Goal: Task Accomplishment & Management: Manage account settings

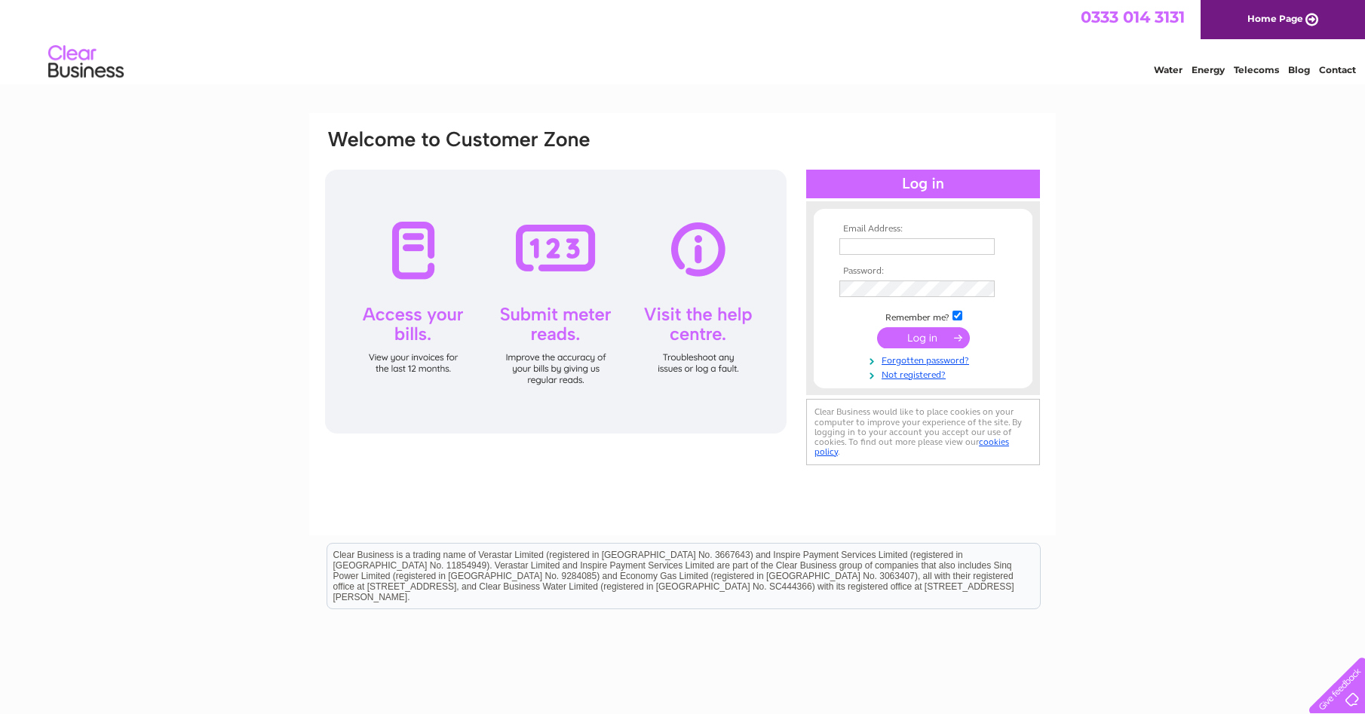
type input "moffatclinic@gmail.com"
click at [913, 338] on input "submit" at bounding box center [923, 337] width 93 height 21
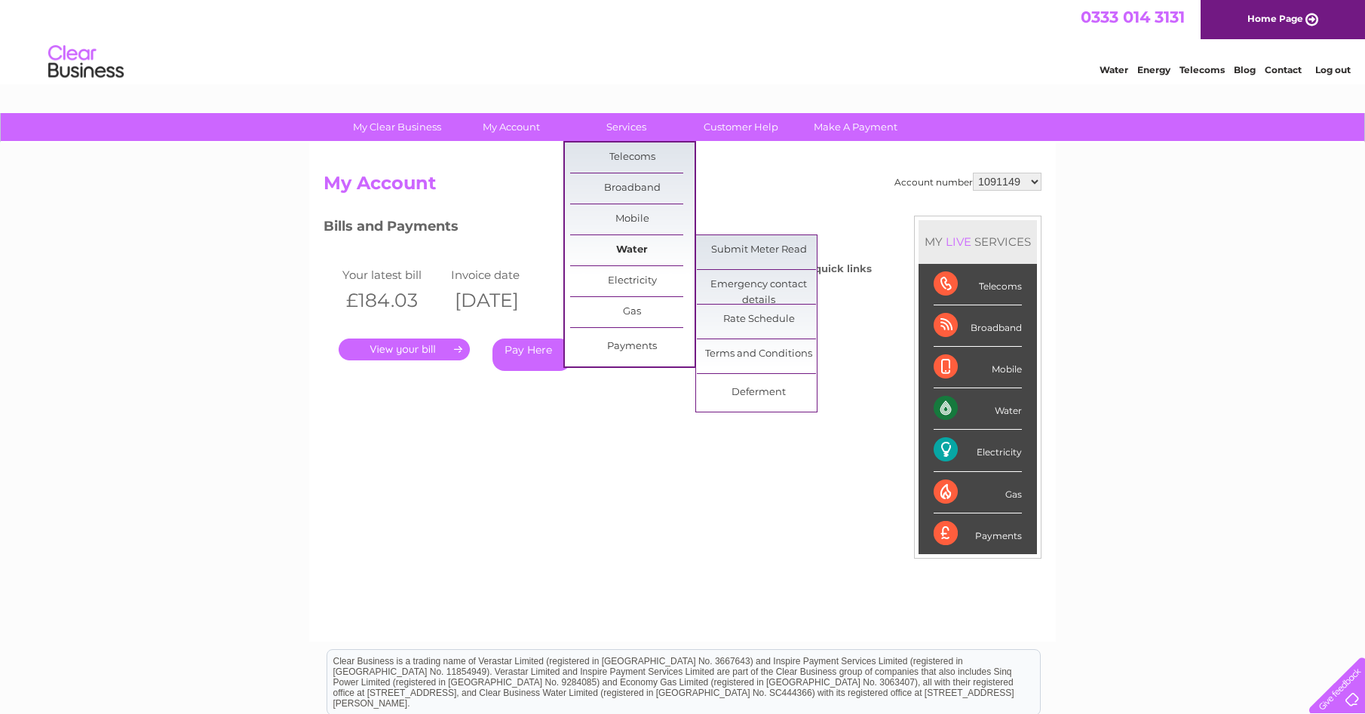
click at [637, 257] on link "Water" at bounding box center [632, 250] width 124 height 30
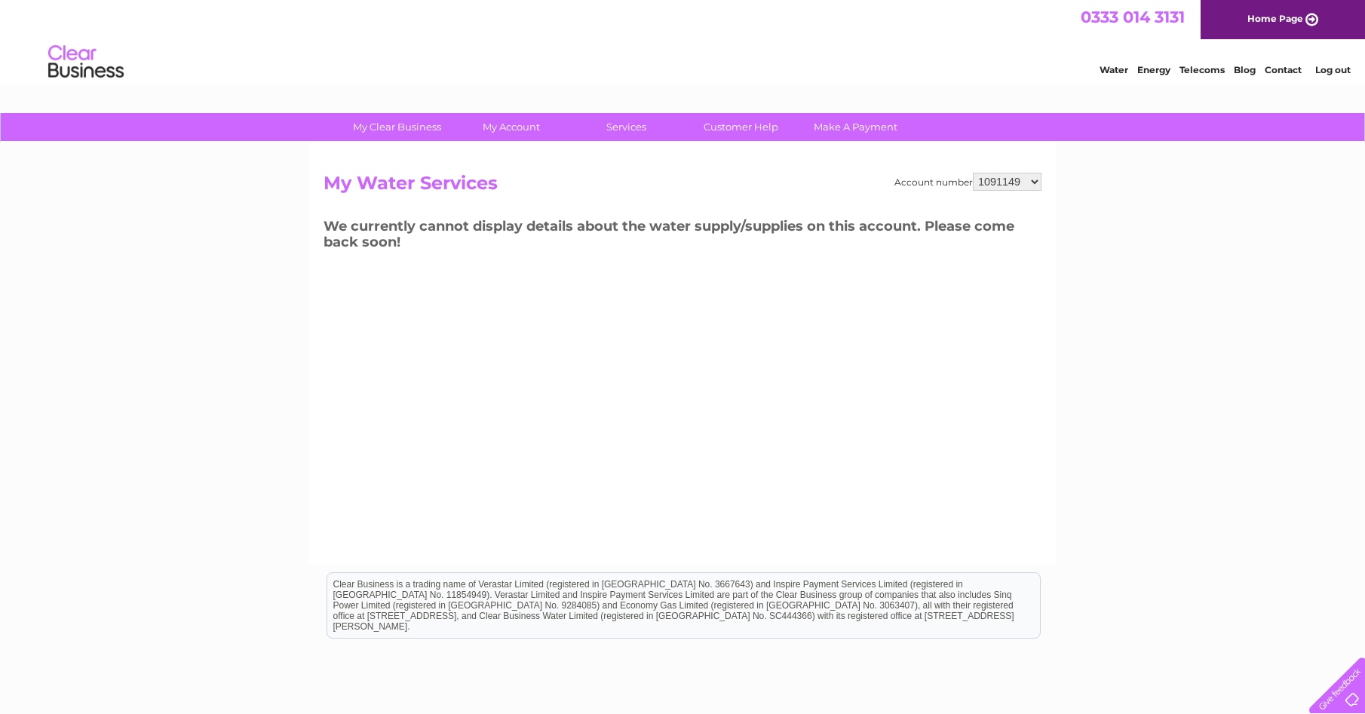
click at [1016, 182] on select "1091149 30320612" at bounding box center [1007, 182] width 69 height 18
select select "30320612"
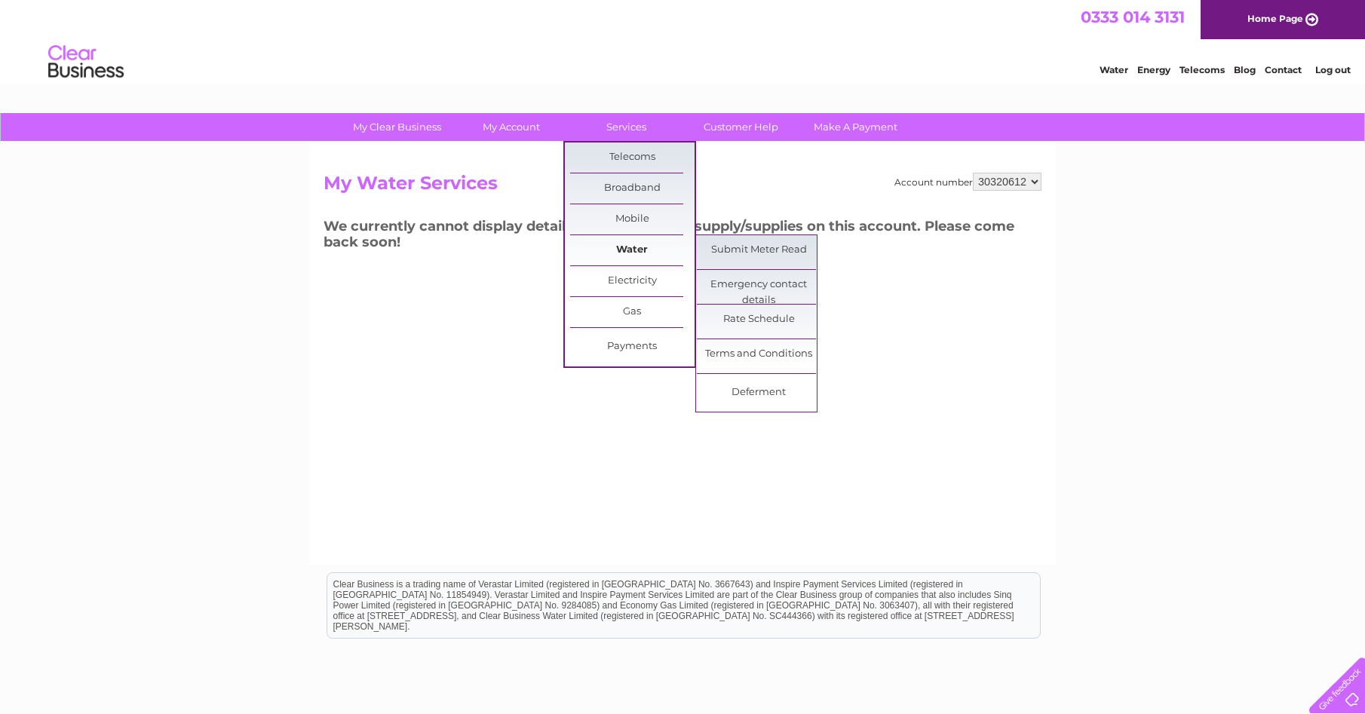
click at [615, 248] on link "Water" at bounding box center [632, 250] width 124 height 30
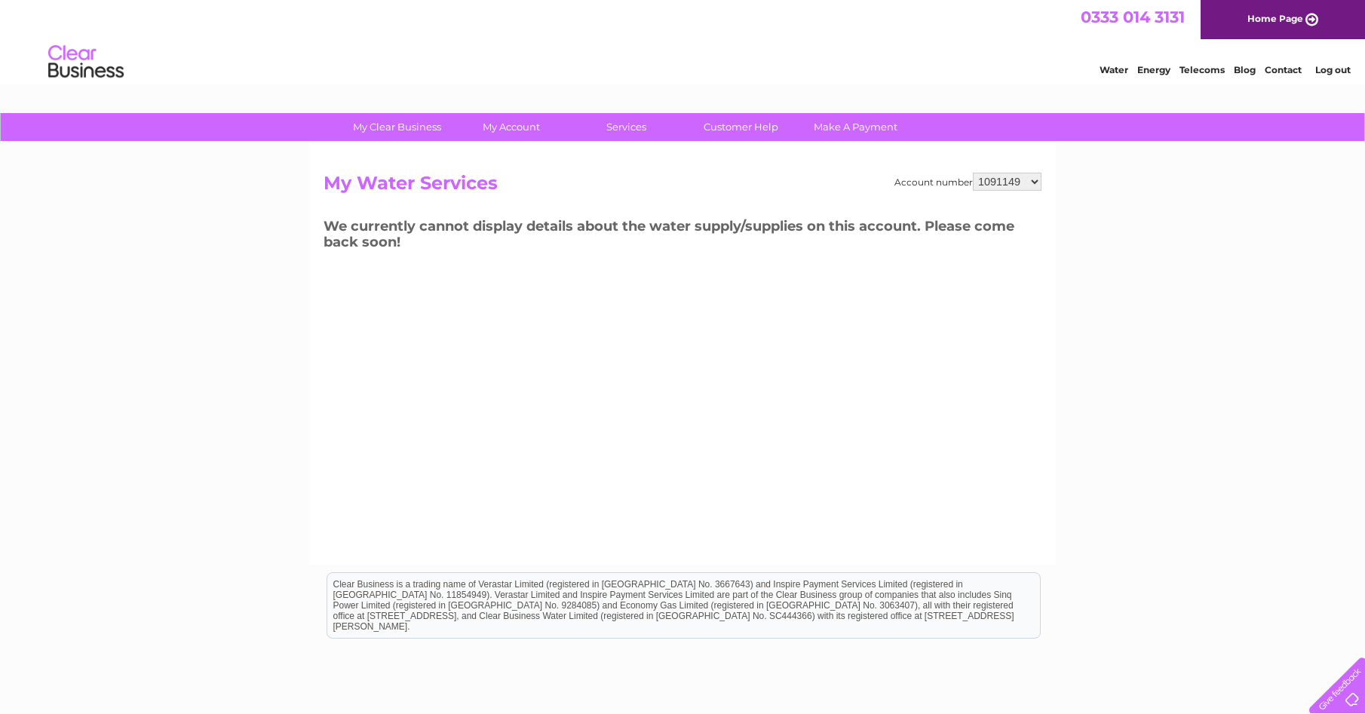
click at [1037, 180] on select "1091149 30320612" at bounding box center [1007, 182] width 69 height 18
select select "30320612"
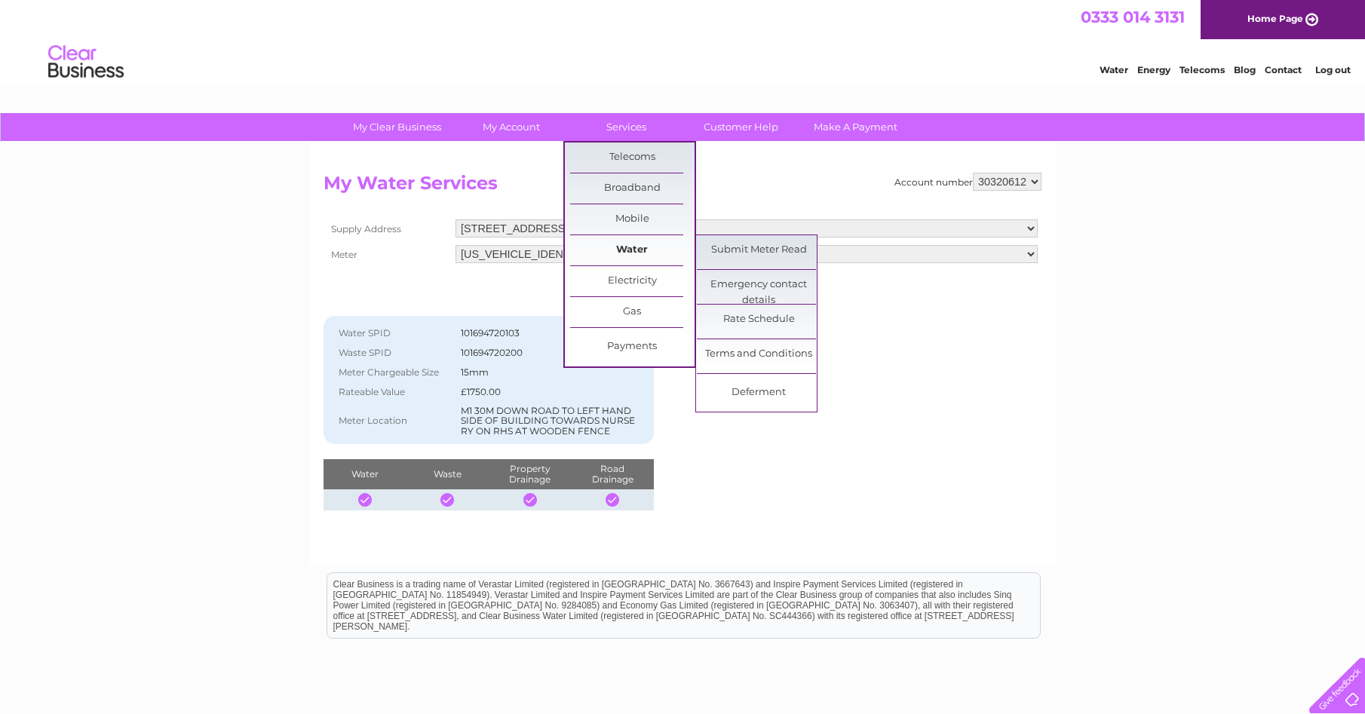
click at [647, 244] on link "Water" at bounding box center [632, 250] width 124 height 30
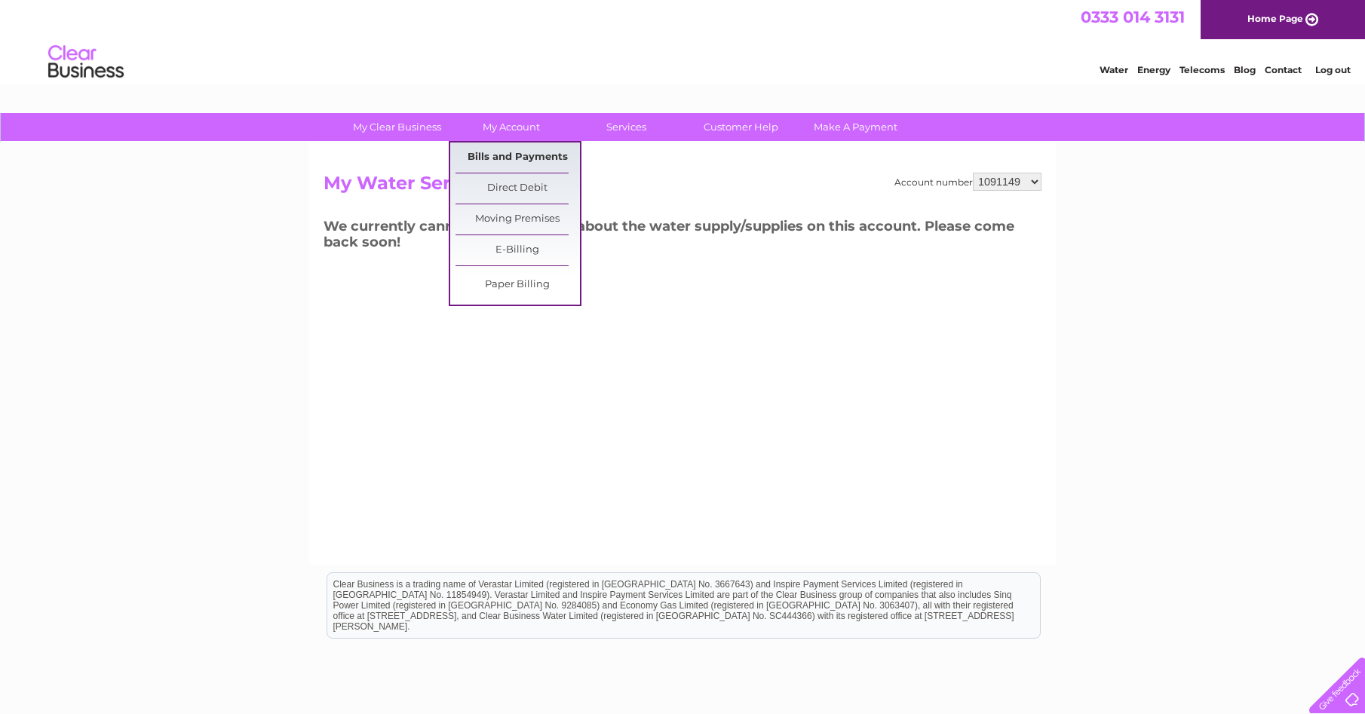
click at [530, 160] on link "Bills and Payments" at bounding box center [518, 158] width 124 height 30
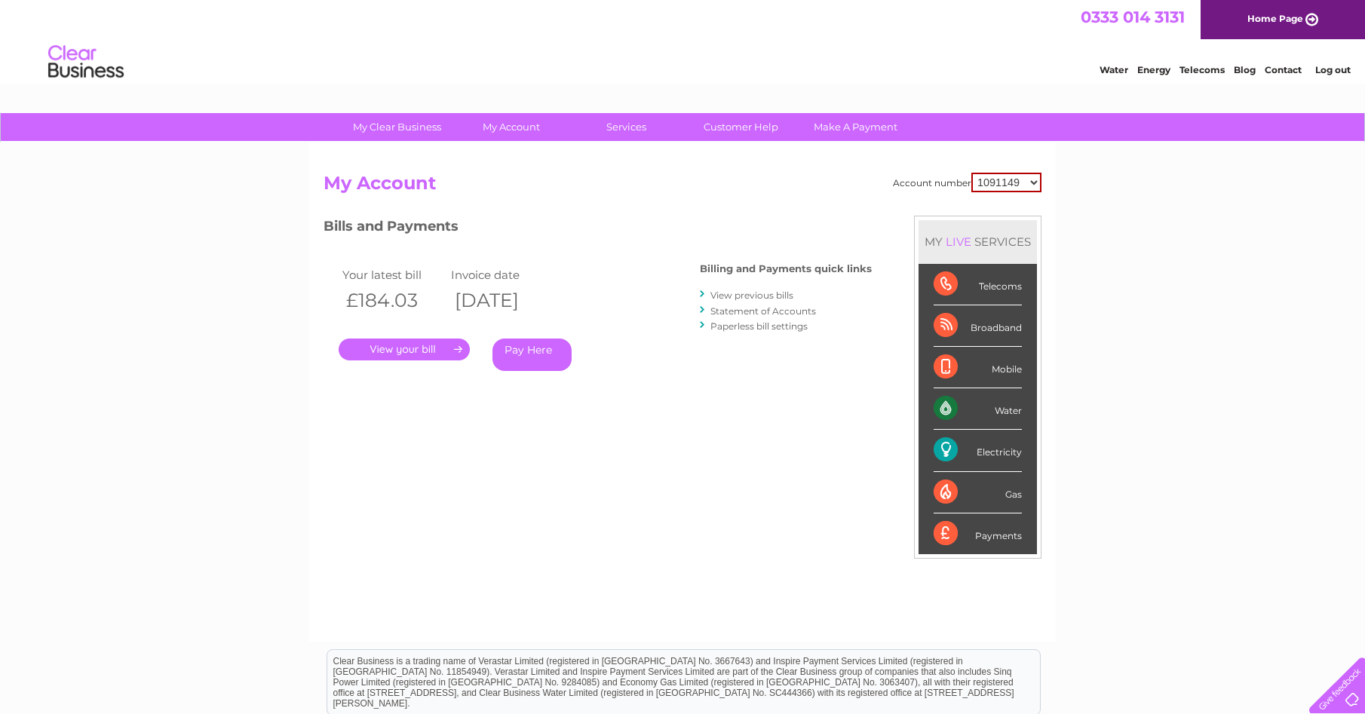
click at [1037, 180] on select "1091149 30320612" at bounding box center [1007, 183] width 70 height 20
select select "30320612"
click at [382, 346] on link "." at bounding box center [404, 350] width 131 height 22
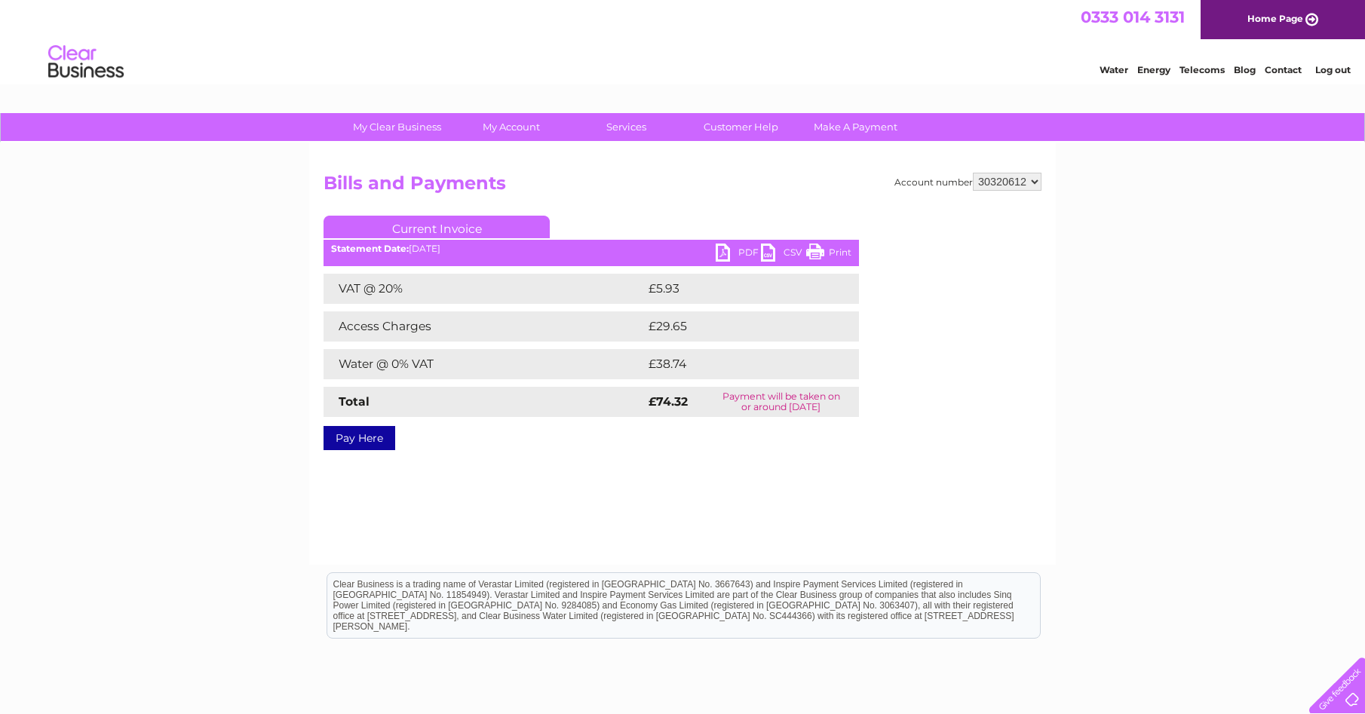
click at [739, 243] on ul "Current Invoice" at bounding box center [592, 230] width 536 height 28
click at [736, 247] on link "PDF" at bounding box center [738, 255] width 45 height 22
